Goal: Task Accomplishment & Management: Manage account settings

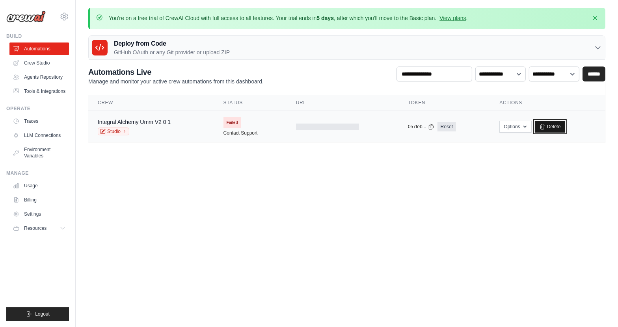
click at [556, 130] on link "Delete" at bounding box center [550, 127] width 30 height 12
click at [36, 63] on link "Crew Studio" at bounding box center [40, 63] width 60 height 13
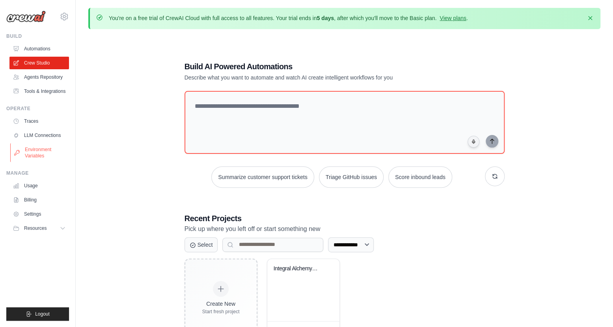
click at [35, 153] on link "Environment Variables" at bounding box center [40, 152] width 60 height 19
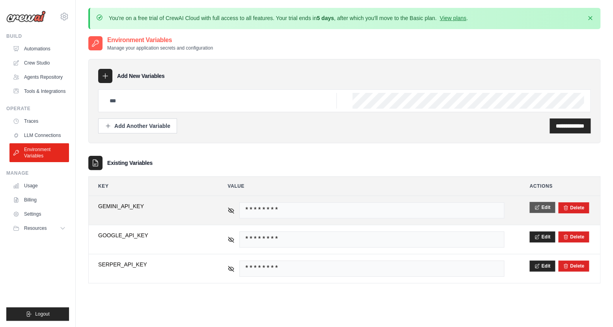
click at [547, 208] on button "Edit" at bounding box center [542, 207] width 26 height 11
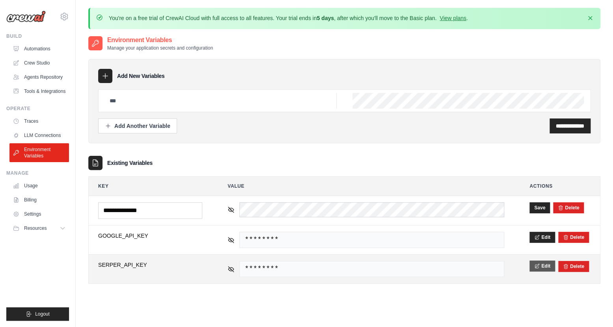
click at [536, 269] on button "Edit" at bounding box center [542, 266] width 26 height 11
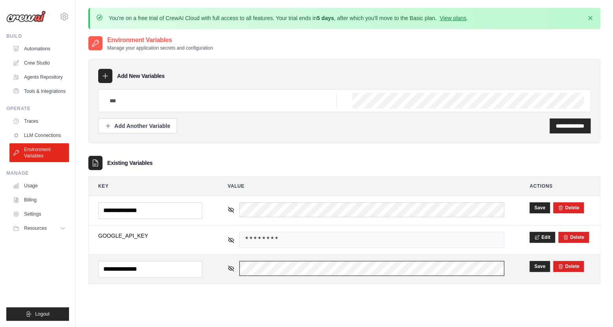
click at [237, 268] on div "********" at bounding box center [365, 268] width 277 height 15
